Goal: Find specific page/section: Find specific page/section

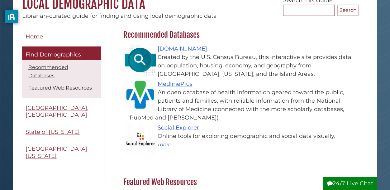
scroll to position [64, 0]
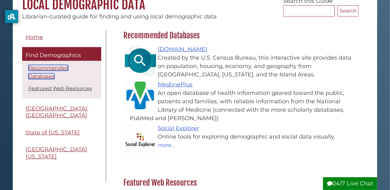
click at [61, 68] on link "Recommended Databases" at bounding box center [48, 72] width 40 height 14
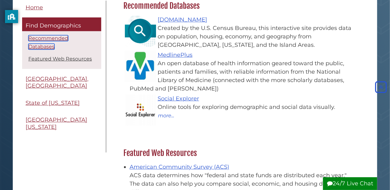
click at [68, 39] on link "Recommended Databases" at bounding box center [48, 42] width 40 height 14
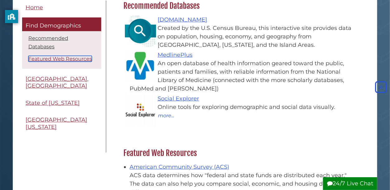
click at [69, 56] on link "Featured Web Resources" at bounding box center [60, 59] width 64 height 6
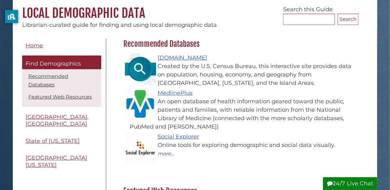
scroll to position [86, 0]
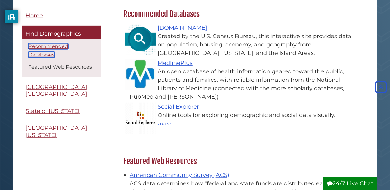
click at [68, 45] on link "Recommended Databases" at bounding box center [48, 50] width 40 height 14
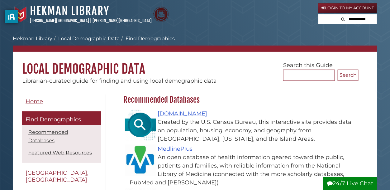
scroll to position [241, 0]
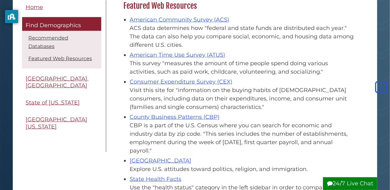
scroll to position [94, 0]
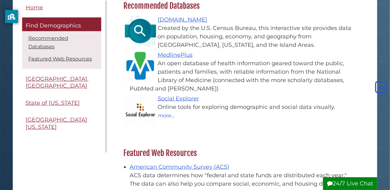
scroll to position [64, 0]
